Goal: Task Accomplishment & Management: Manage account settings

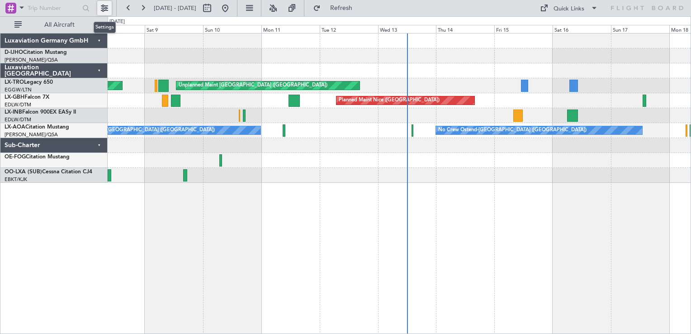
click at [105, 10] on button at bounding box center [104, 8] width 14 height 14
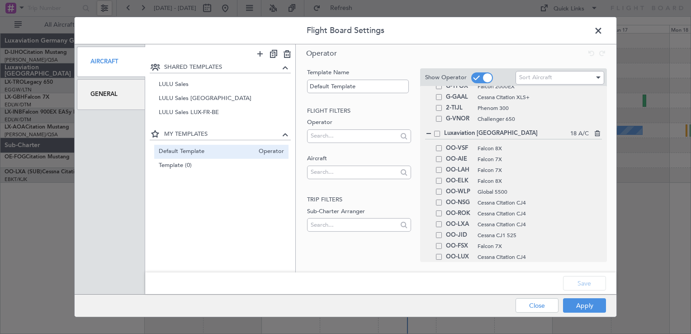
scroll to position [460, 0]
click at [434, 137] on div "Luxaviation [GEOGRAPHIC_DATA] 18 A/C" at bounding box center [513, 133] width 177 height 10
click at [438, 133] on span at bounding box center [437, 133] width 6 height 6
click at [440, 130] on input "checkbox" at bounding box center [440, 130] width 0 height 0
click at [593, 306] on button "Apply" at bounding box center [584, 305] width 43 height 14
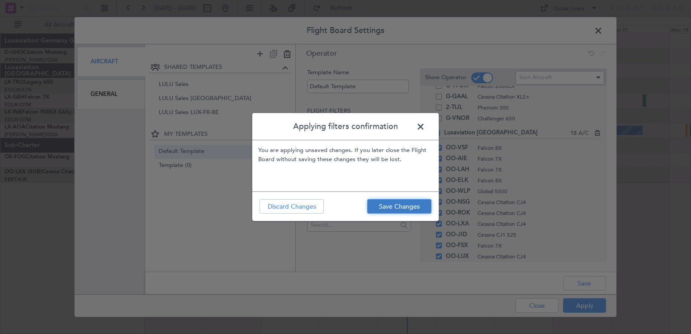
click at [389, 202] on button "Save Changes" at bounding box center [399, 206] width 64 height 14
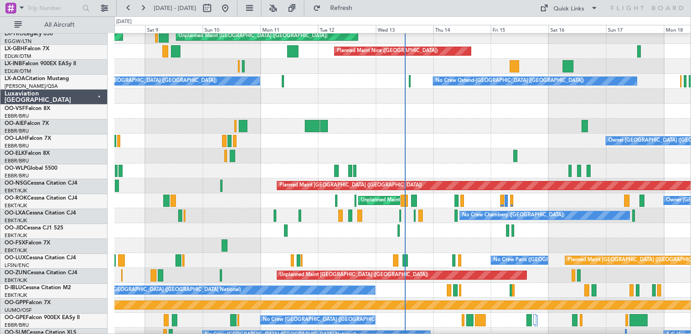
scroll to position [50, 0]
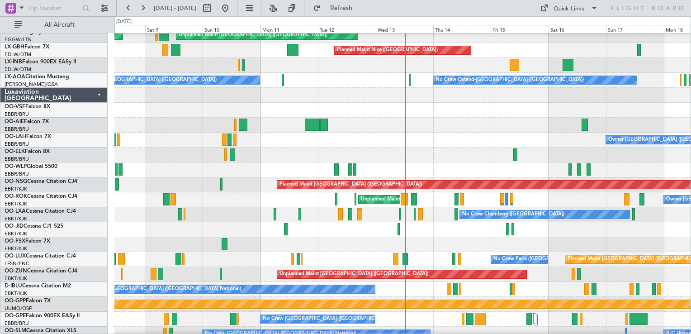
click at [416, 229] on div at bounding box center [402, 229] width 576 height 15
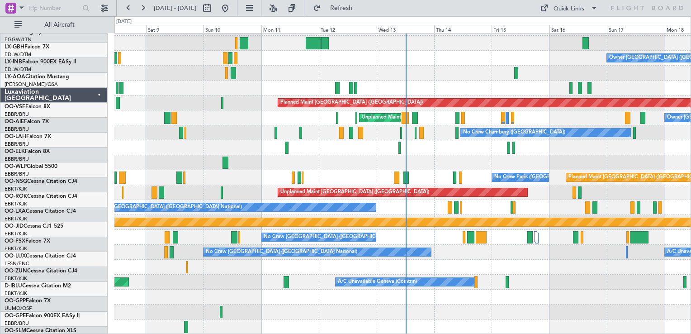
scroll to position [132, 0]
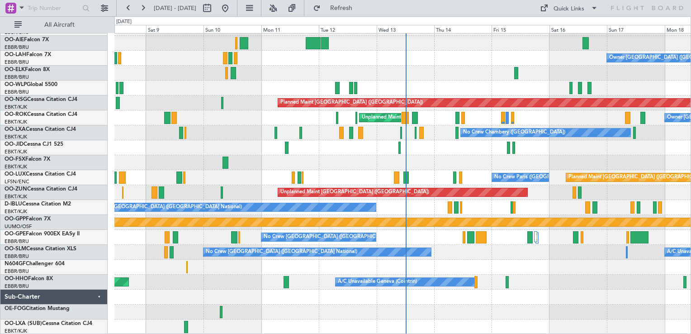
click at [342, 212] on div "Owner [GEOGRAPHIC_DATA] ([GEOGRAPHIC_DATA] National) Planned Maint [GEOGRAPHIC_…" at bounding box center [402, 117] width 576 height 433
click at [161, 274] on div at bounding box center [402, 267] width 576 height 15
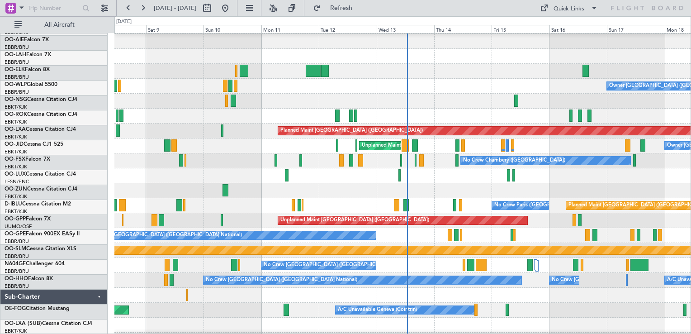
scroll to position [0, 0]
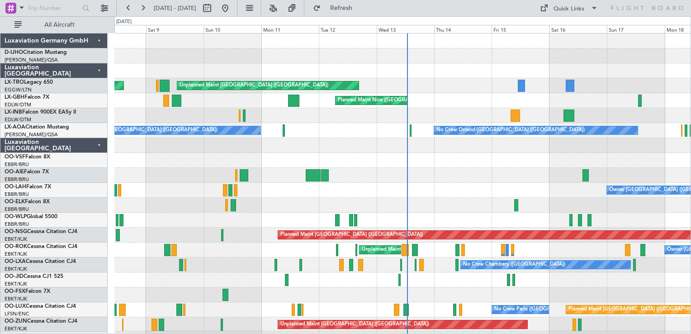
click at [662, 133] on div "No Crew Ostend-[GEOGRAPHIC_DATA] ([GEOGRAPHIC_DATA]) No Crew Ostend-[GEOGRAPHIC…" at bounding box center [402, 130] width 576 height 15
click at [257, 285] on div at bounding box center [402, 279] width 576 height 15
click at [615, 142] on div at bounding box center [402, 145] width 576 height 15
click at [530, 148] on div at bounding box center [402, 145] width 576 height 15
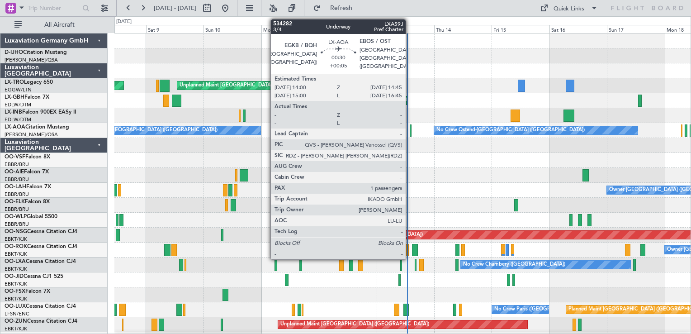
click at [410, 129] on div at bounding box center [411, 130] width 2 height 12
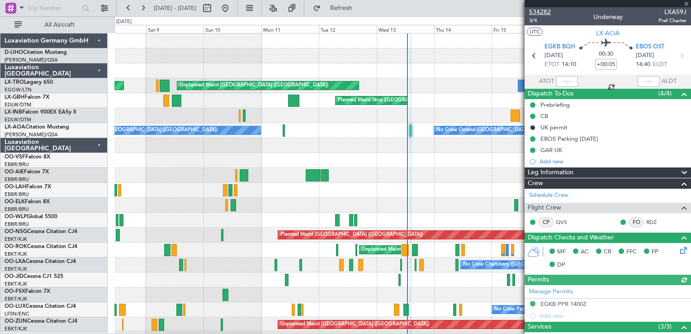
click at [535, 12] on span "534282" at bounding box center [540, 11] width 22 height 9
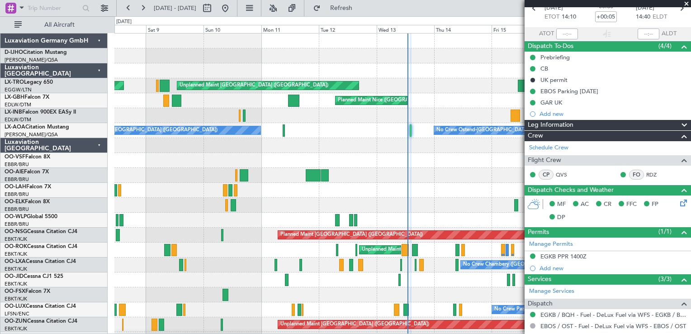
scroll to position [49, 0]
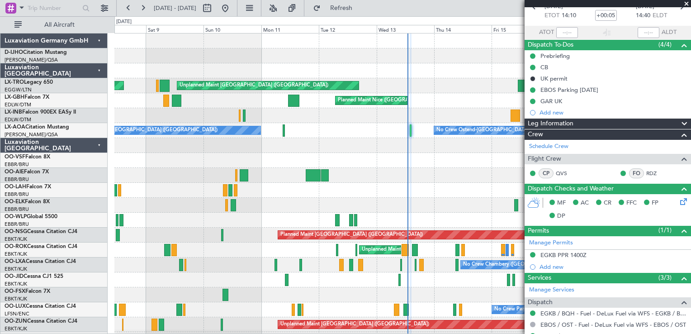
click at [685, 3] on span at bounding box center [686, 4] width 9 height 8
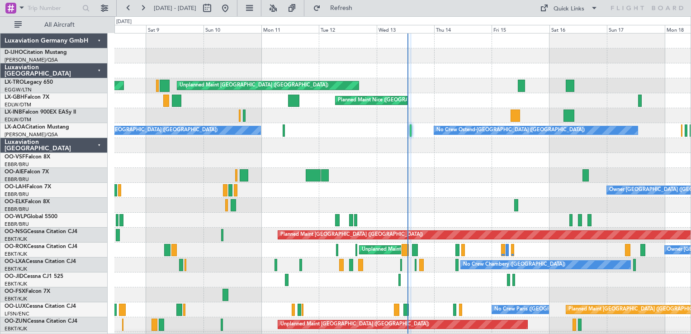
type input "0"
click at [581, 317] on div "Unplanned Maint [GEOGRAPHIC_DATA] ([GEOGRAPHIC_DATA]) Planned Maint [GEOGRAPHIC…" at bounding box center [402, 324] width 576 height 15
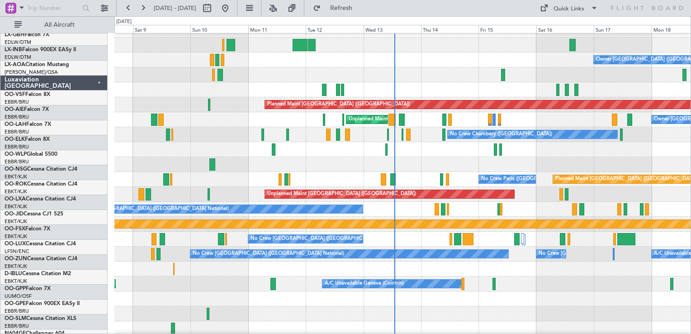
scroll to position [132, 0]
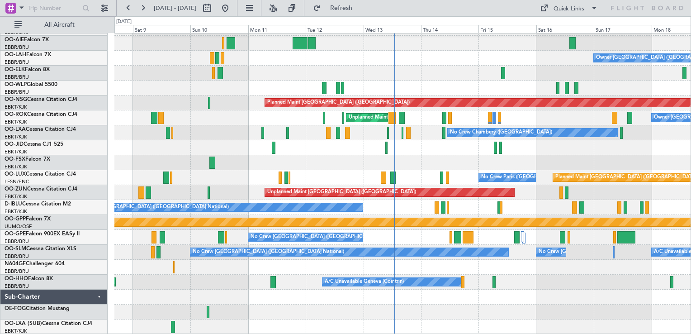
click at [447, 145] on div at bounding box center [402, 147] width 576 height 15
click at [548, 3] on span at bounding box center [543, 8] width 11 height 11
click at [98, 9] on div at bounding box center [345, 167] width 691 height 334
click at [99, 8] on button at bounding box center [104, 8] width 14 height 14
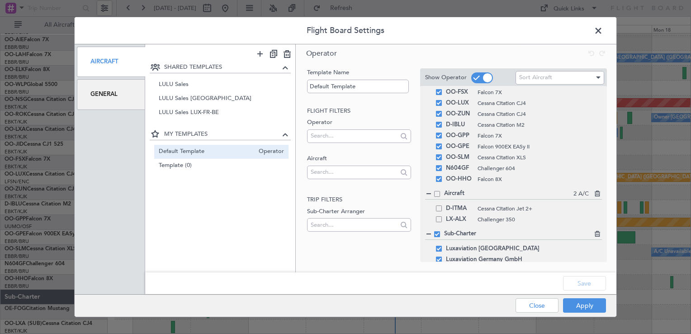
scroll to position [460, 0]
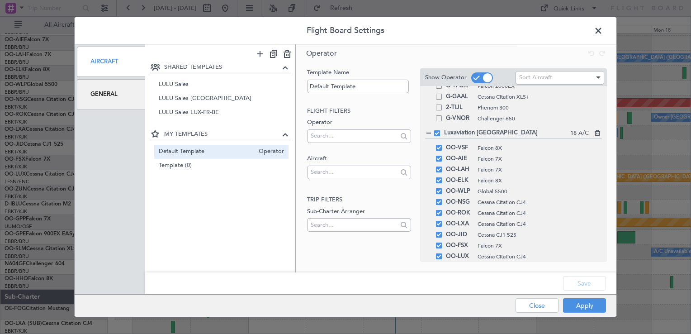
click at [435, 133] on span at bounding box center [437, 133] width 6 height 6
click at [440, 130] on input "checkbox" at bounding box center [440, 130] width 0 height 0
click at [573, 279] on button "Save" at bounding box center [584, 283] width 43 height 14
click at [588, 303] on button "Apply" at bounding box center [584, 305] width 43 height 14
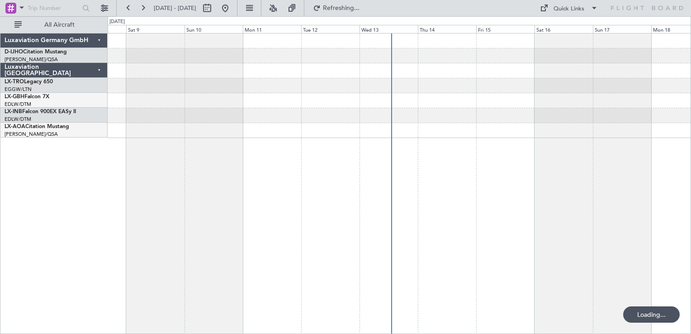
scroll to position [0, 0]
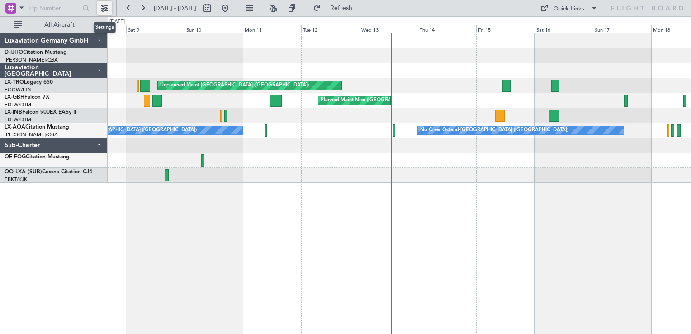
click at [107, 4] on button at bounding box center [104, 8] width 14 height 14
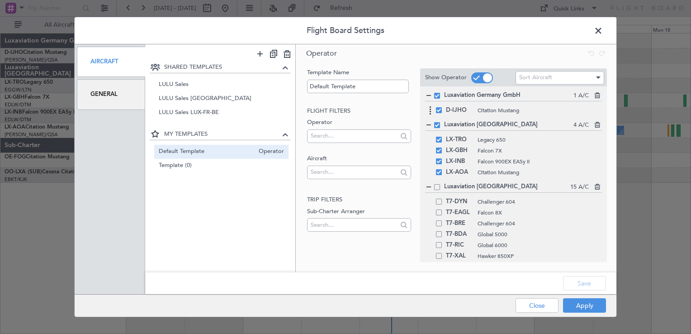
click at [438, 110] on span at bounding box center [439, 110] width 6 height 6
click at [442, 107] on input "checkbox" at bounding box center [442, 107] width 0 height 0
click at [588, 302] on button "Apply" at bounding box center [584, 305] width 43 height 14
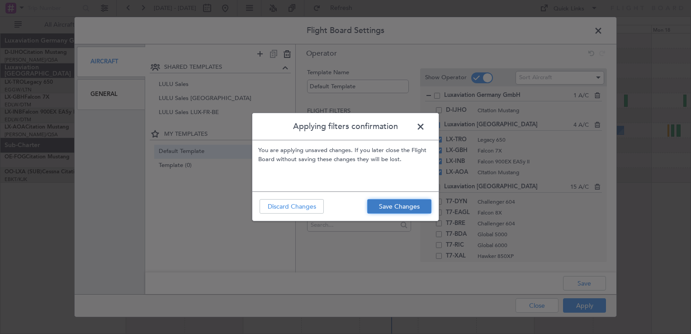
click at [376, 212] on button "Save Changes" at bounding box center [399, 206] width 64 height 14
